Goal: Task Accomplishment & Management: Complete application form

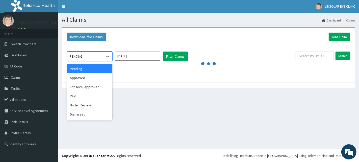
click at [107, 55] on icon at bounding box center [107, 56] width 5 height 5
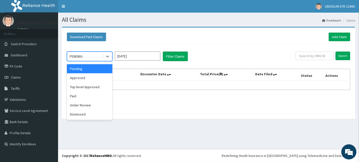
click at [143, 60] on input "Sep 2025" at bounding box center [137, 56] width 45 height 9
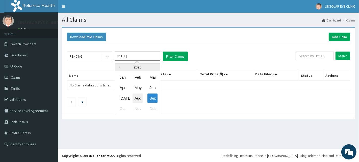
click at [140, 95] on div "Aug" at bounding box center [138, 98] width 10 height 9
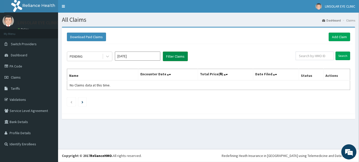
click at [172, 56] on button "Filter Claims" at bounding box center [175, 57] width 25 height 10
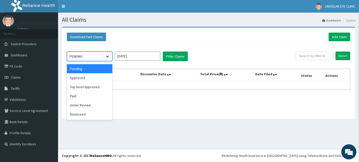
click at [109, 58] on icon at bounding box center [107, 56] width 5 height 5
click at [94, 82] on div "Approved" at bounding box center [89, 77] width 45 height 9
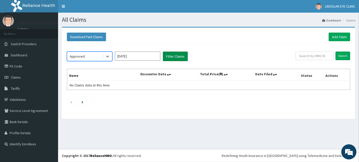
click at [179, 57] on button "Filter Claims" at bounding box center [175, 57] width 25 height 10
click at [109, 56] on icon at bounding box center [107, 56] width 5 height 5
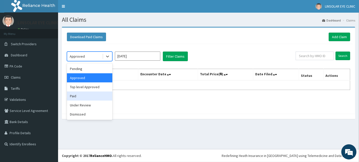
drag, startPoint x: 89, startPoint y: 98, endPoint x: 129, endPoint y: 60, distance: 55.2
click at [89, 97] on div "Paid" at bounding box center [89, 95] width 45 height 9
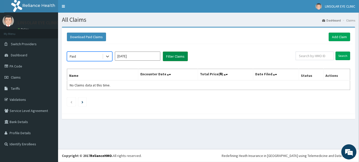
click at [166, 57] on button "Filter Claims" at bounding box center [175, 57] width 25 height 10
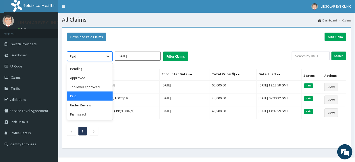
click at [110, 56] on icon at bounding box center [107, 56] width 5 height 5
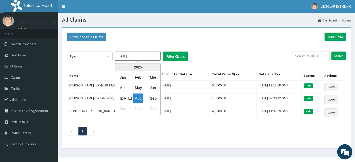
click at [152, 59] on input "Aug 2025" at bounding box center [137, 56] width 45 height 9
drag, startPoint x: 120, startPoint y: 100, endPoint x: 138, endPoint y: 69, distance: 35.9
click at [120, 98] on div "Jul" at bounding box center [123, 98] width 10 height 9
type input "Jul 2025"
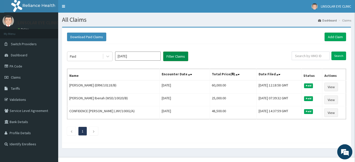
click at [178, 56] on button "Filter Claims" at bounding box center [175, 57] width 25 height 10
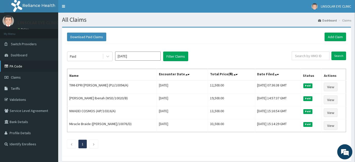
click at [8, 61] on link "PA Code" at bounding box center [29, 66] width 58 height 11
click at [7, 67] on icon at bounding box center [7, 66] width 5 height 4
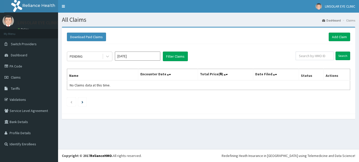
click at [334, 37] on link "Add Claim" at bounding box center [339, 37] width 21 height 9
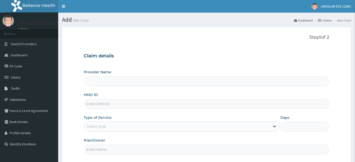
type input "LINSOLAR EYE CLINIC"
click at [167, 104] on input "HMO ID" at bounding box center [206, 104] width 245 height 10
drag, startPoint x: 171, startPoint y: 99, endPoint x: 134, endPoint y: 109, distance: 38.3
click at [134, 109] on div "Provider Name LINSOLAR EYE CLINIC HMO ID Type of Service Select type Days Pract…" at bounding box center [206, 111] width 245 height 85
click at [136, 105] on input "HMO ID" at bounding box center [206, 104] width 245 height 10
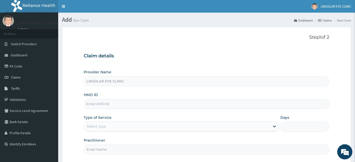
drag, startPoint x: 155, startPoint y: 106, endPoint x: 123, endPoint y: 100, distance: 32.9
paste input "NPT/10007/B"
type input "NPT/10007/B"
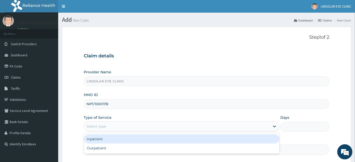
click at [165, 124] on div "Select type" at bounding box center [177, 126] width 186 height 8
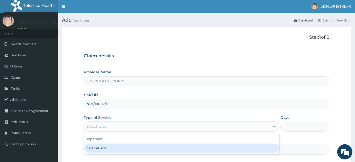
click at [146, 148] on div "Outpatient" at bounding box center [181, 148] width 195 height 9
type input "1"
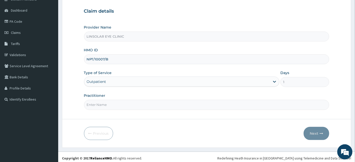
scroll to position [47, 0]
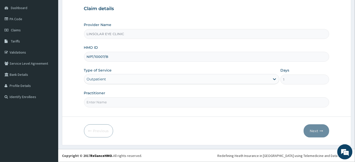
click at [198, 104] on input "Practitioner" at bounding box center [206, 102] width 245 height 10
type input "DR"
click at [310, 127] on button "Next" at bounding box center [316, 130] width 26 height 13
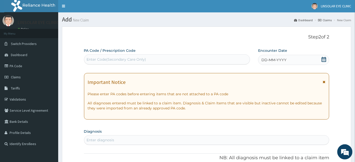
scroll to position [0, 0]
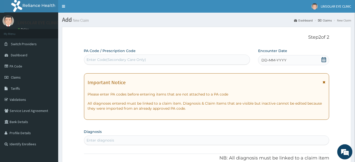
click at [150, 59] on div "Enter Code(Secondary Care Only)" at bounding box center [166, 60] width 165 height 8
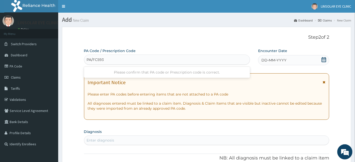
type input "PA/FC5932"
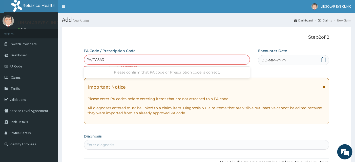
type input "PA/FC5A32"
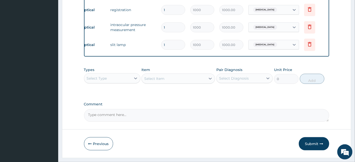
scroll to position [277, 0]
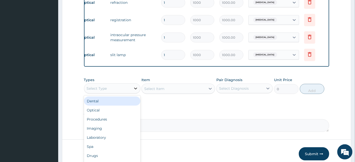
click at [133, 90] on div at bounding box center [135, 88] width 9 height 9
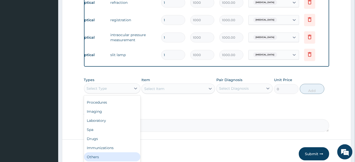
click at [107, 157] on div "Others" at bounding box center [112, 156] width 56 height 9
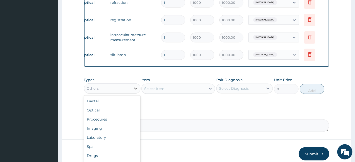
click at [137, 90] on div at bounding box center [135, 88] width 9 height 9
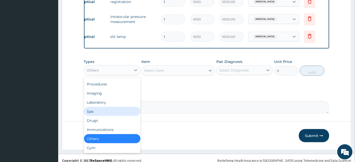
scroll to position [306, 0]
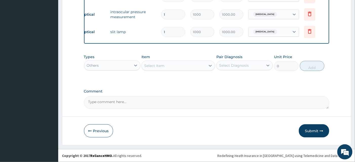
click at [307, 131] on button "Submit" at bounding box center [313, 130] width 30 height 13
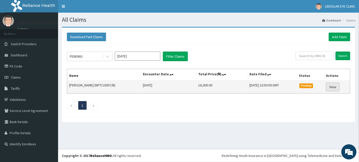
click at [329, 88] on link "View" at bounding box center [333, 87] width 14 height 9
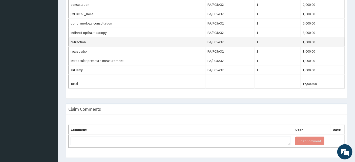
scroll to position [193, 0]
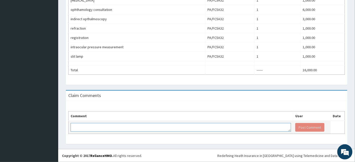
click at [205, 126] on textarea at bounding box center [181, 127] width 220 height 9
type textarea "THE LENS AND FRAME WAS APPROVED FOR 100,000 BUT NOT INCLUDED"
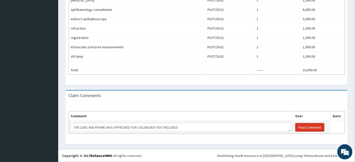
click at [309, 130] on button "Post Comment" at bounding box center [309, 127] width 29 height 9
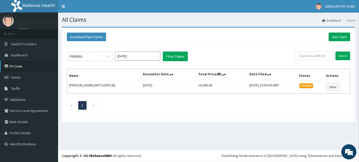
click at [22, 67] on link "PA Code" at bounding box center [29, 66] width 58 height 11
click at [335, 37] on link "Add Claim" at bounding box center [339, 37] width 21 height 9
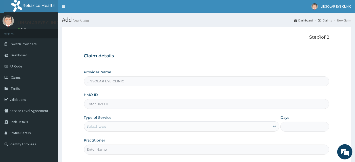
type input "LINSOLAR EYE CLINIC"
drag, startPoint x: 0, startPoint y: 0, endPoint x: 132, endPoint y: 104, distance: 168.1
click at [132, 104] on input "HMO ID" at bounding box center [206, 104] width 245 height 10
paste input "KAY/10076/D"
type input "KAY/10076/D"
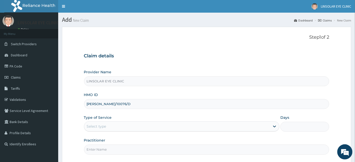
click at [138, 130] on div "Select type" at bounding box center [177, 126] width 186 height 8
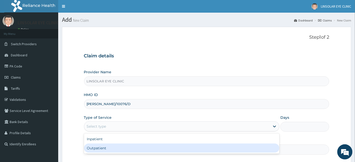
click at [130, 147] on div "Outpatient" at bounding box center [181, 148] width 195 height 9
type input "1"
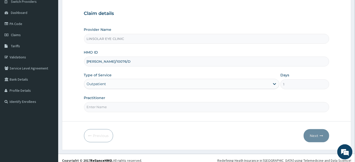
scroll to position [47, 0]
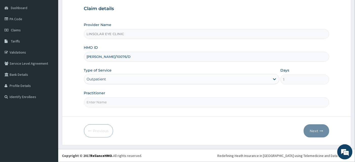
click at [117, 103] on input "Practitioner" at bounding box center [206, 102] width 245 height 10
type input "DR"
click at [310, 130] on button "Next" at bounding box center [316, 130] width 26 height 13
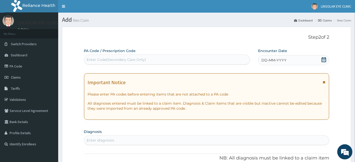
drag, startPoint x: 145, startPoint y: 54, endPoint x: 145, endPoint y: 59, distance: 4.6
click at [145, 57] on div "PA Code / Prescription Code Enter Code(Secondary Care Only)" at bounding box center [167, 56] width 166 height 16
click at [145, 59] on div "Enter Code(Secondary Care Only)" at bounding box center [116, 59] width 59 height 5
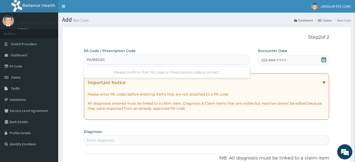
type input "PA/BED2C4"
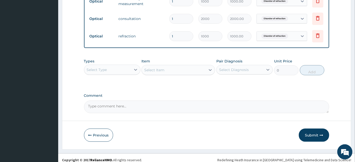
scroll to position [288, 0]
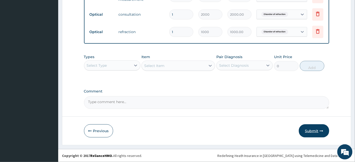
click at [318, 129] on button "Submit" at bounding box center [313, 130] width 30 height 13
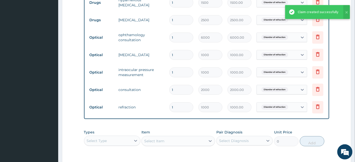
scroll to position [204, 0]
